Goal: Find specific page/section: Find specific page/section

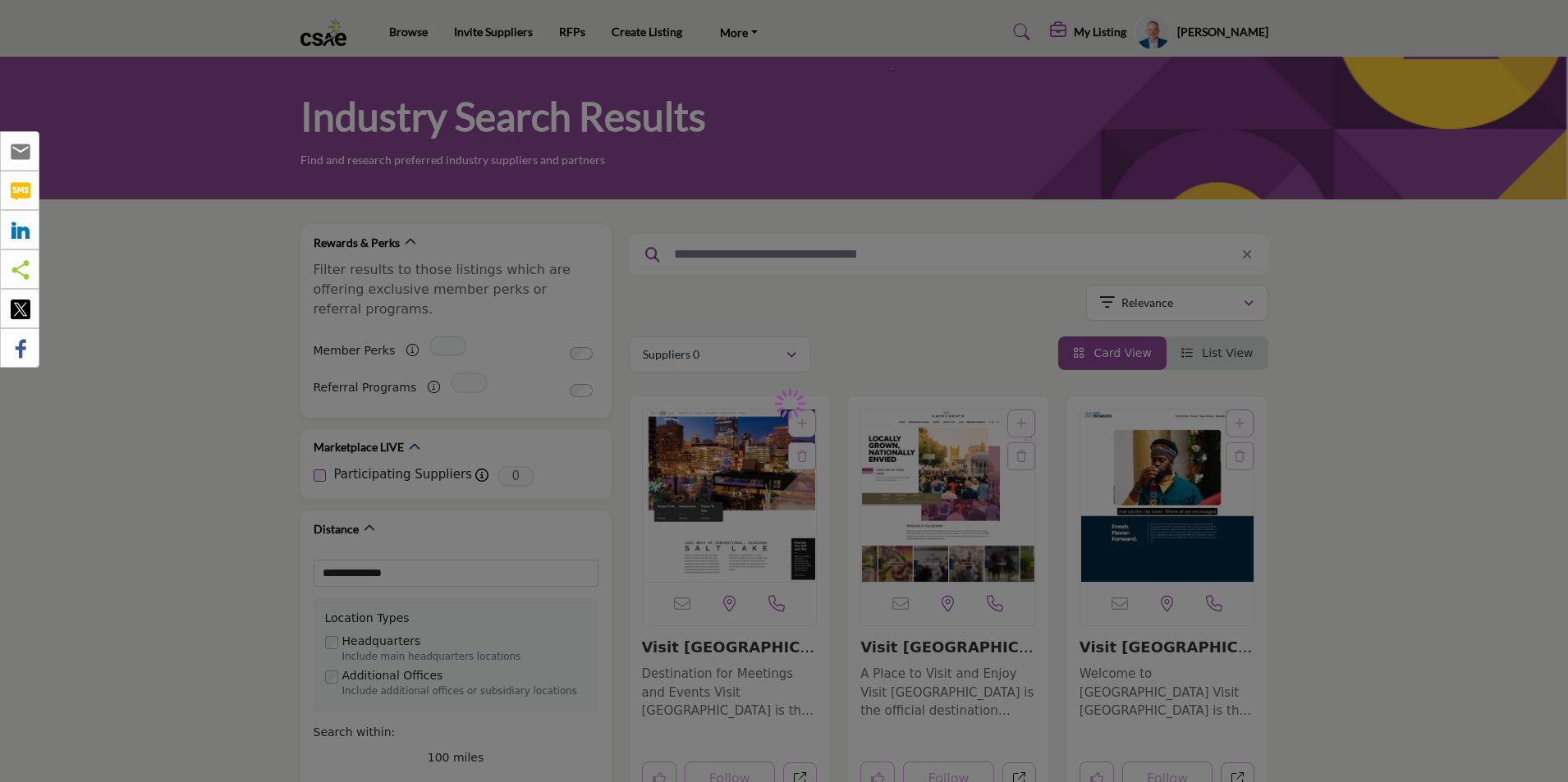
type input "**********"
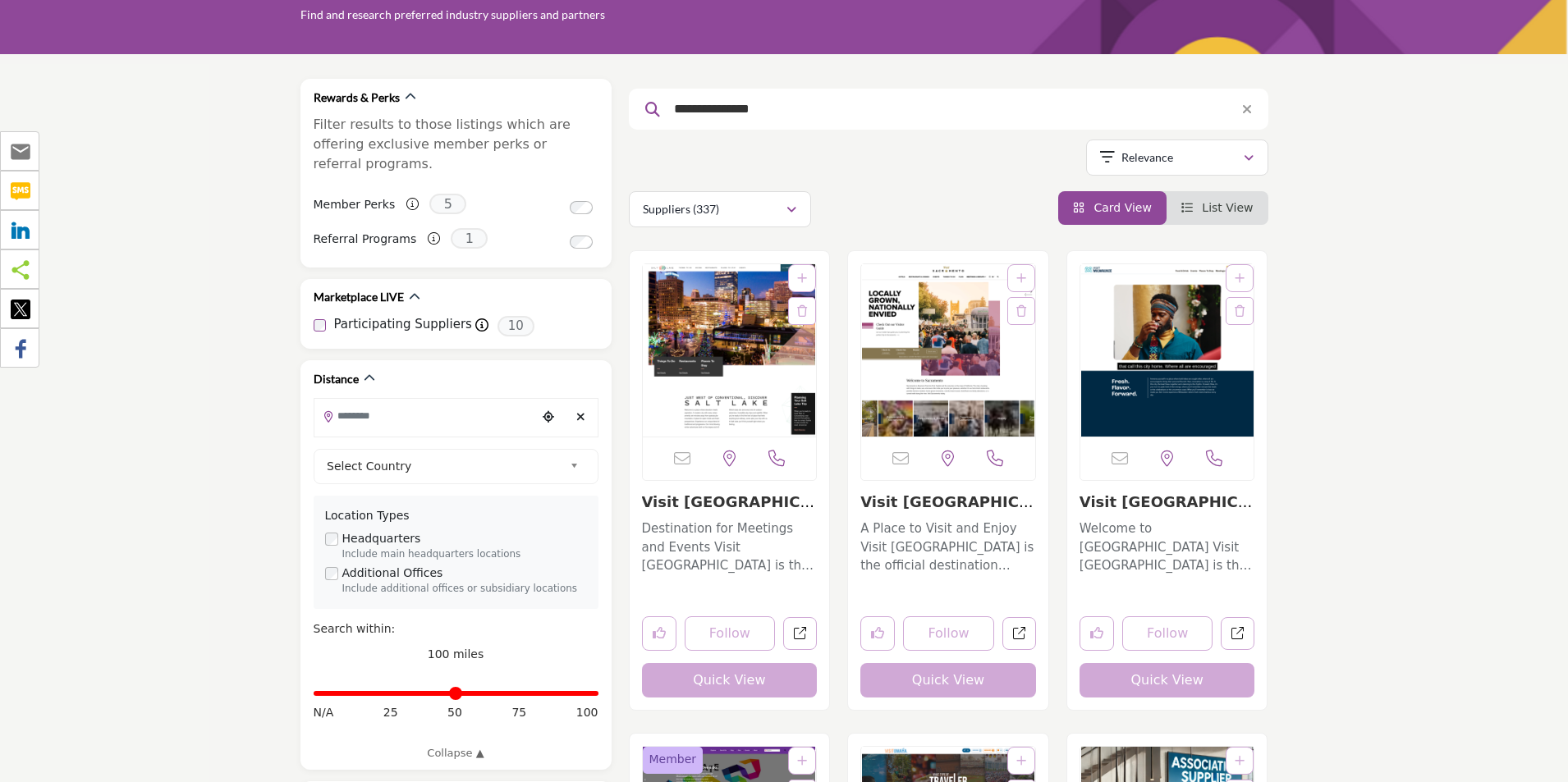
scroll to position [164, 0]
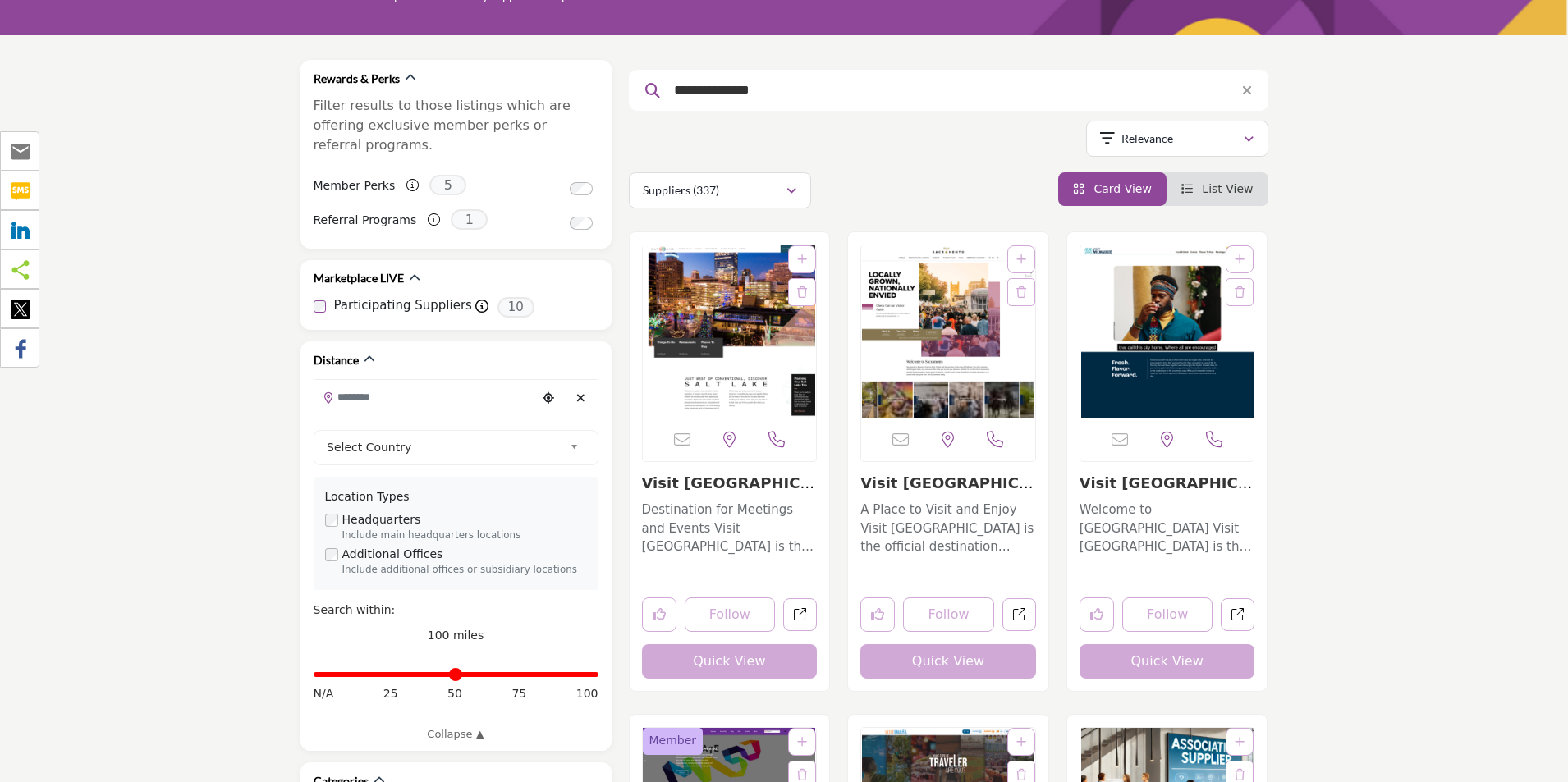
click at [716, 662] on button "Quick View" at bounding box center [730, 662] width 176 height 35
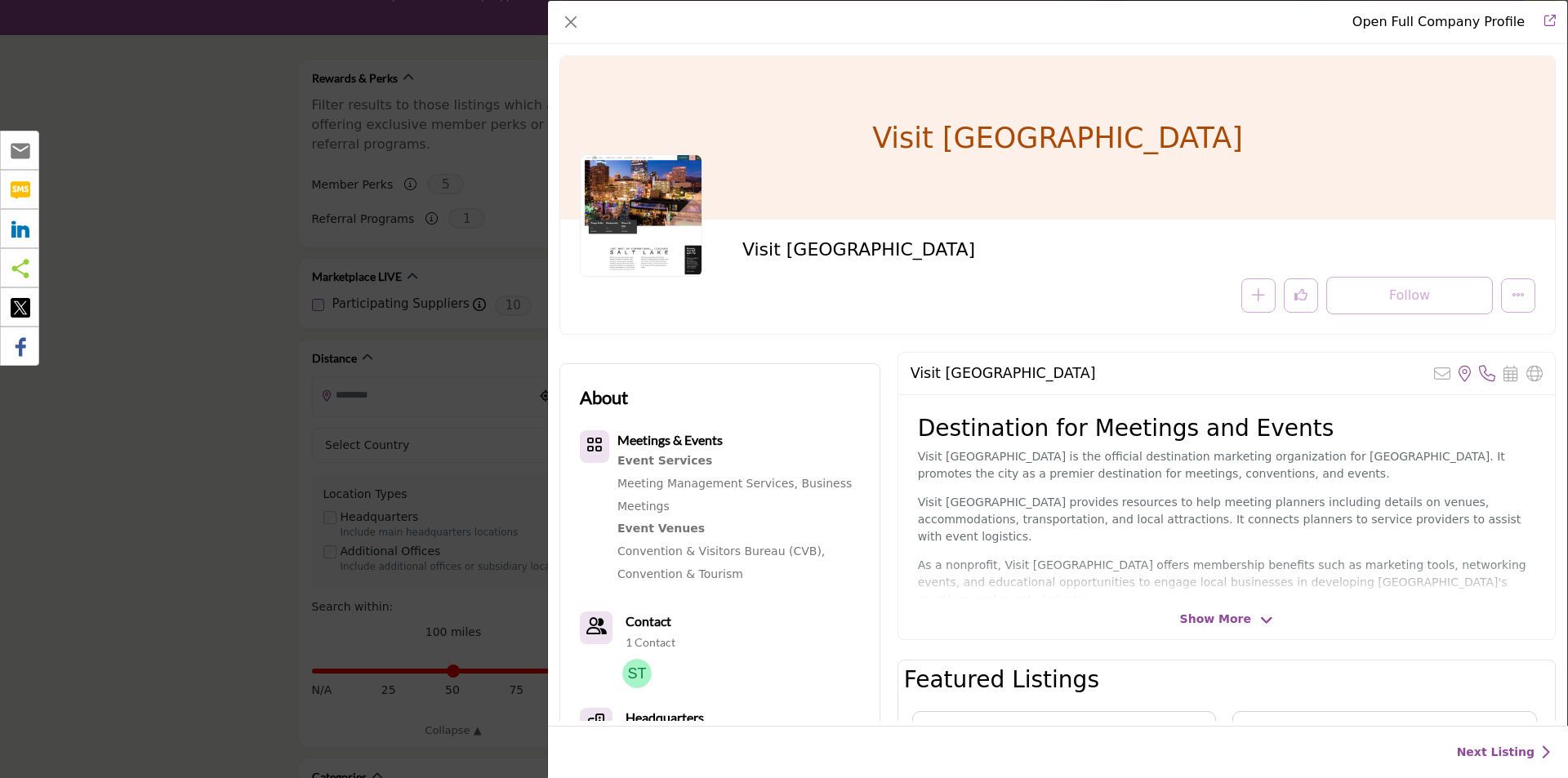
click at [214, 191] on div "Open Full Company Profile Visit Salt Lake Follow Following" at bounding box center [784, 389] width 1568 height 778
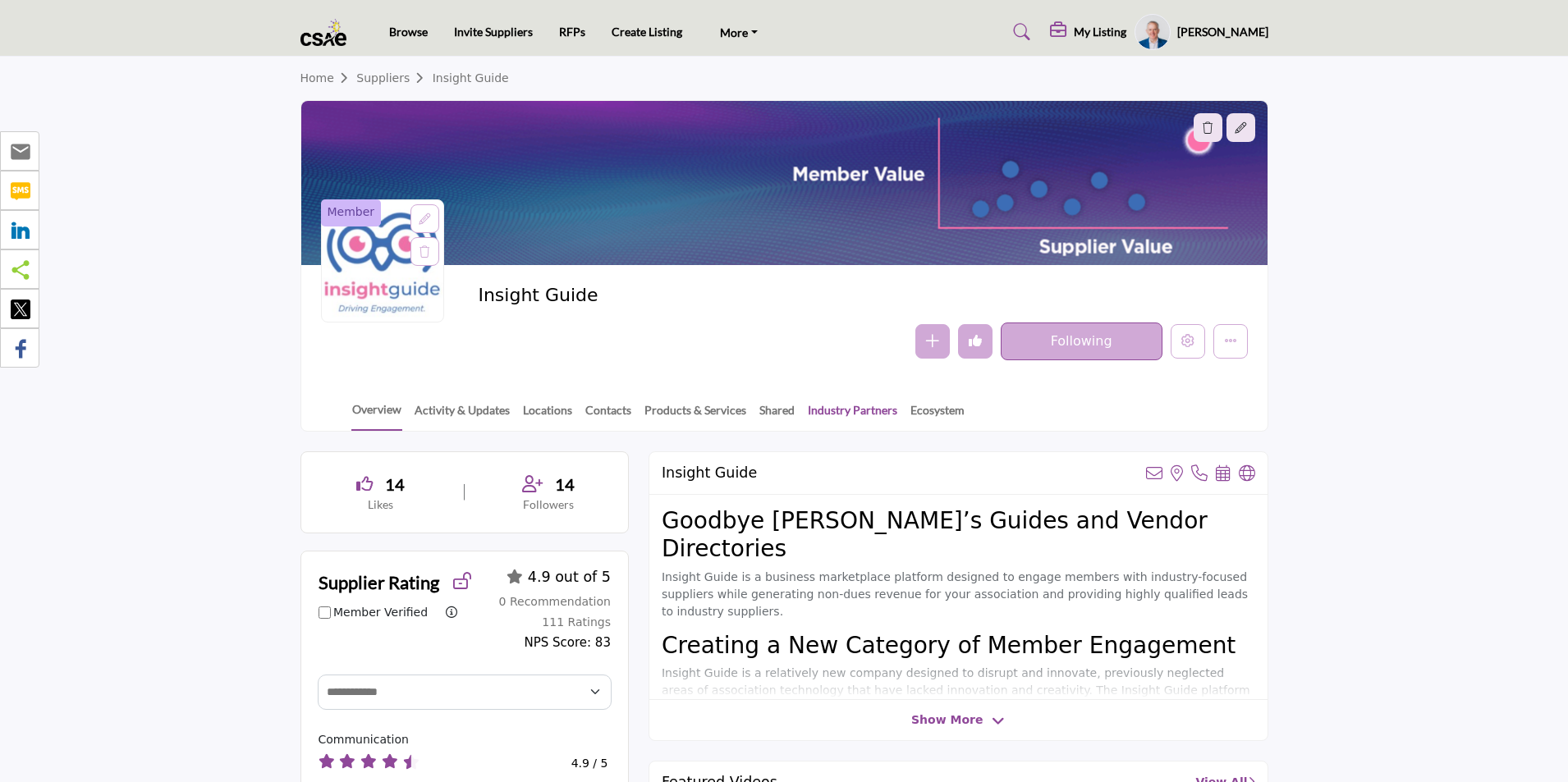
click at [850, 407] on link "Industry Partners" at bounding box center [853, 416] width 91 height 29
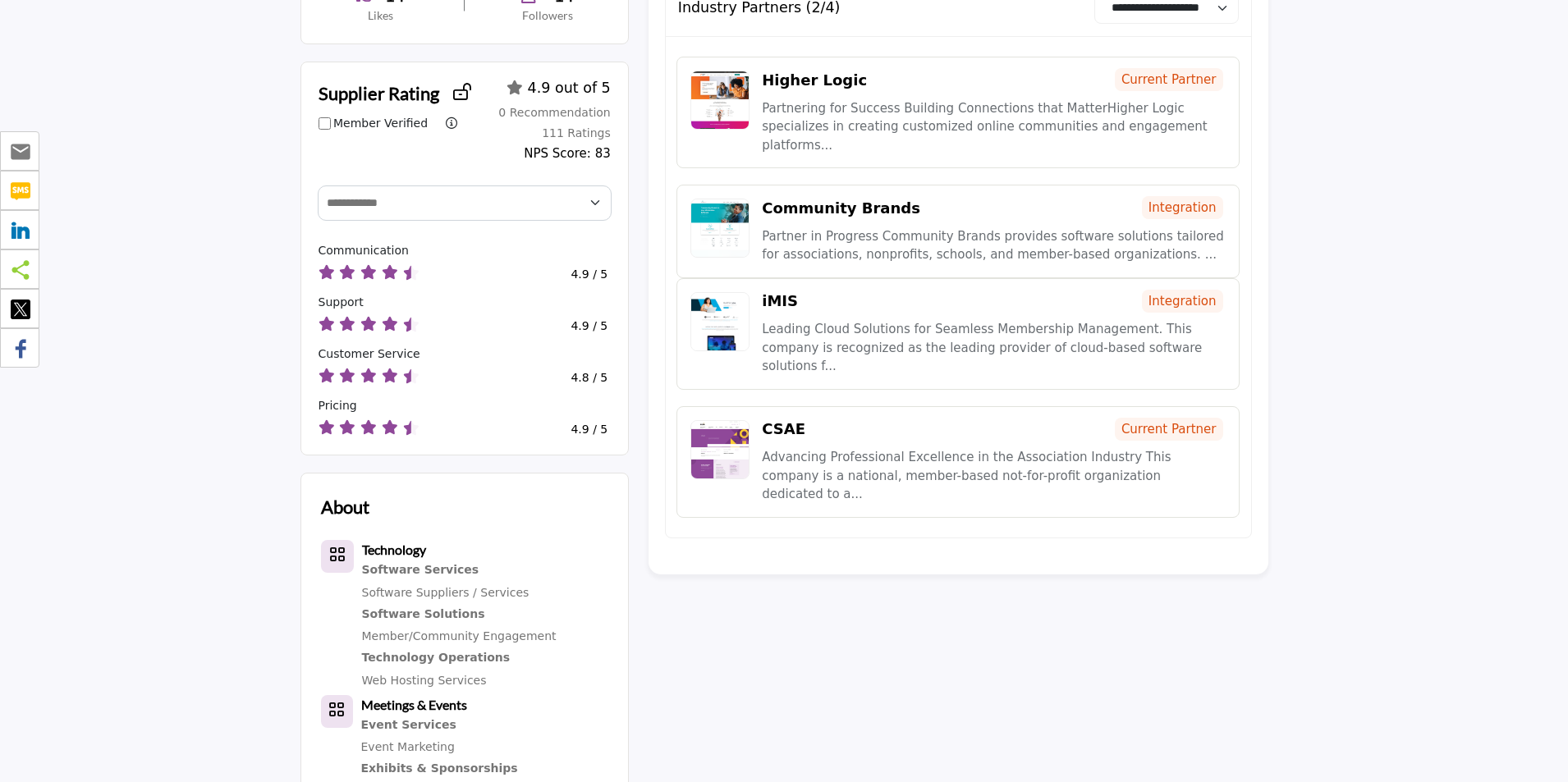
scroll to position [493, 0]
